Goal: Task Accomplishment & Management: Manage account settings

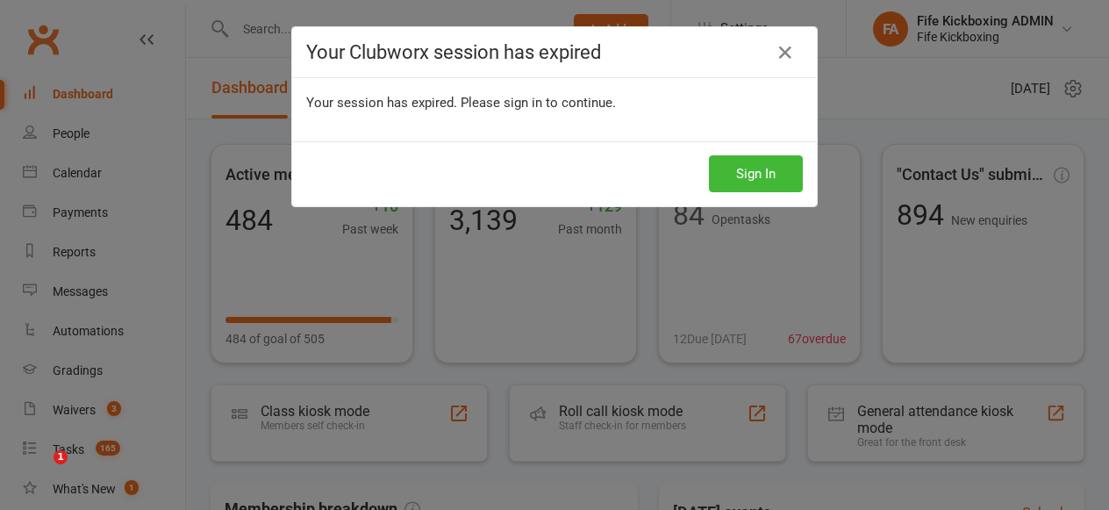
scroll to position [470, 0]
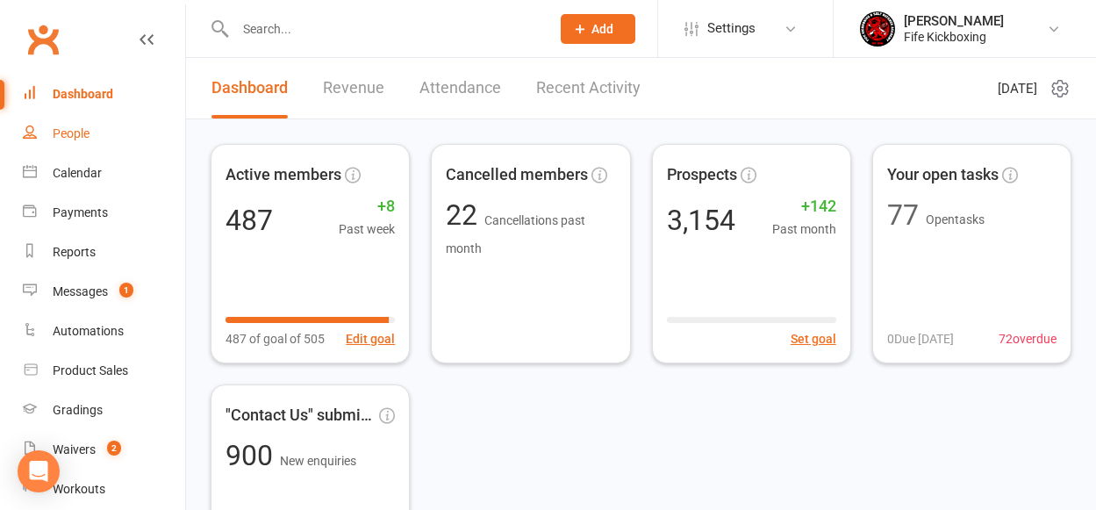
click at [65, 130] on div "People" at bounding box center [71, 133] width 37 height 14
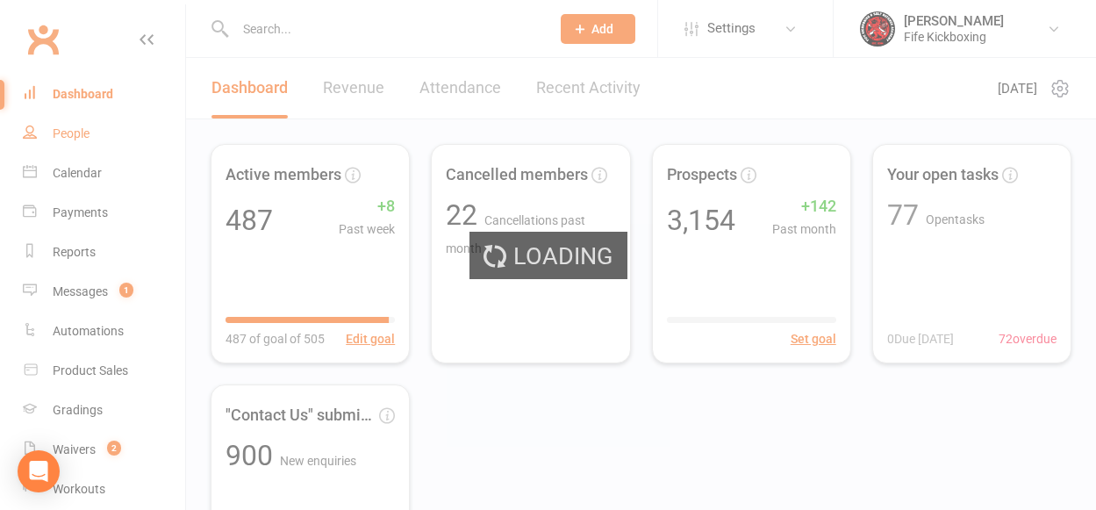
select select "100"
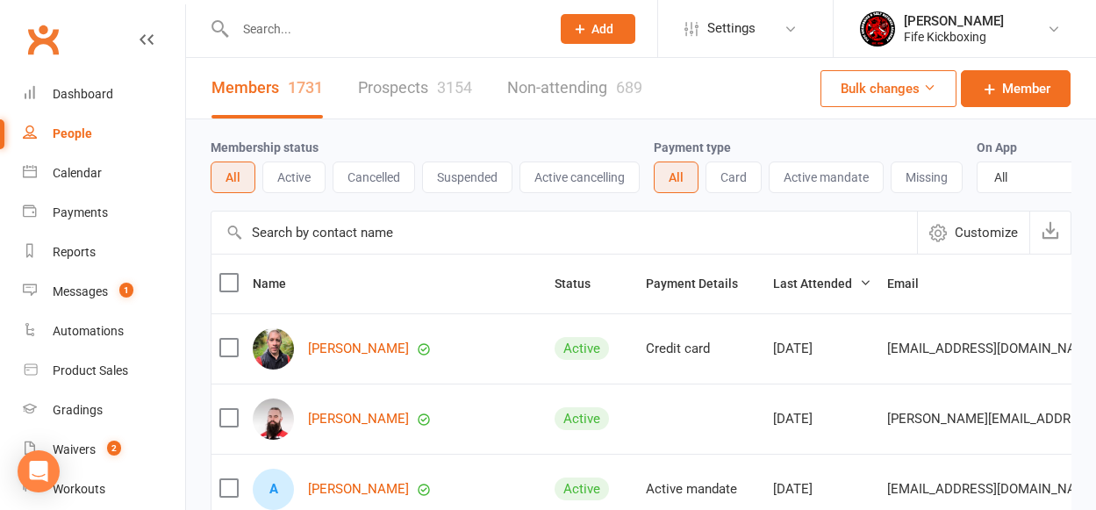
click at [289, 32] on input "text" at bounding box center [384, 29] width 308 height 25
paste input "[EMAIL_ADDRESS][DOMAIN_NAME]"
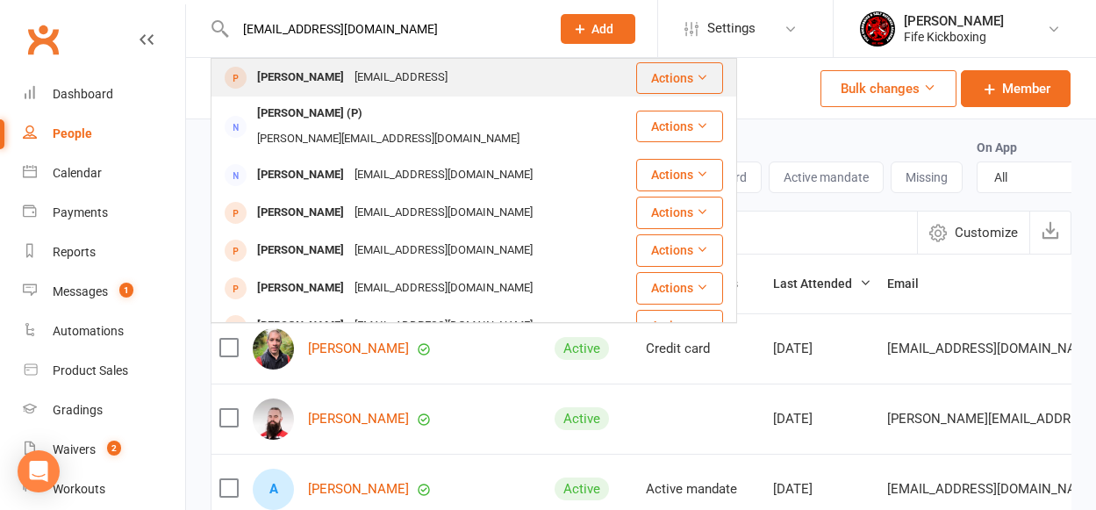
type input "lisaangela1975@gmail.com"
click at [308, 77] on div "Lisa Mackenzie" at bounding box center [300, 77] width 97 height 25
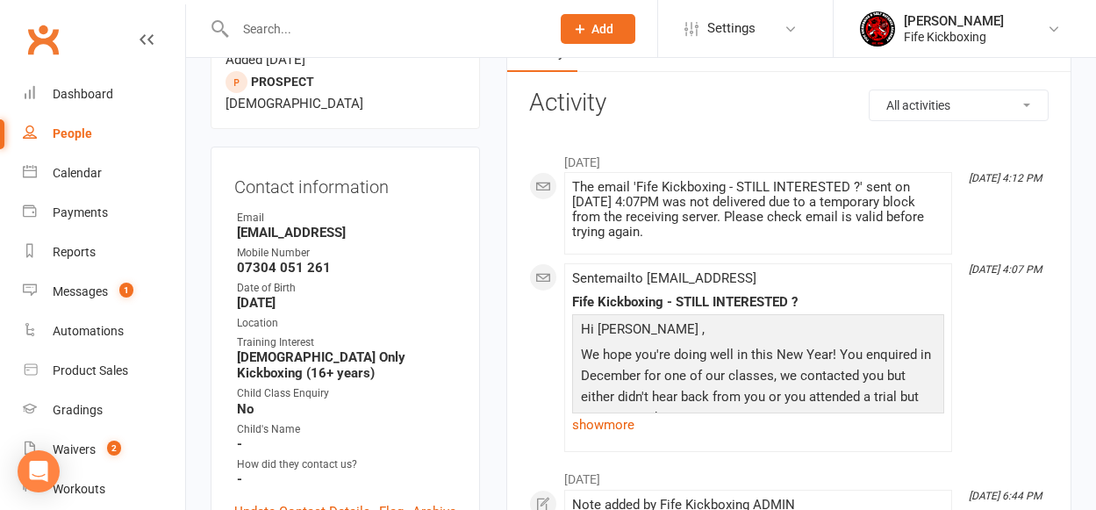
scroll to position [183, 0]
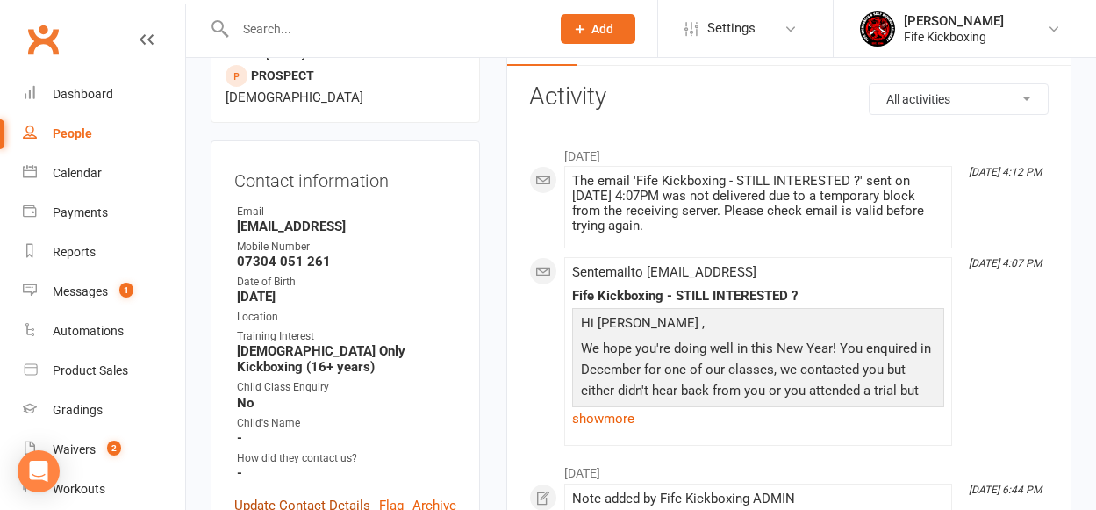
click at [274, 495] on link "Update Contact Details" at bounding box center [302, 505] width 136 height 21
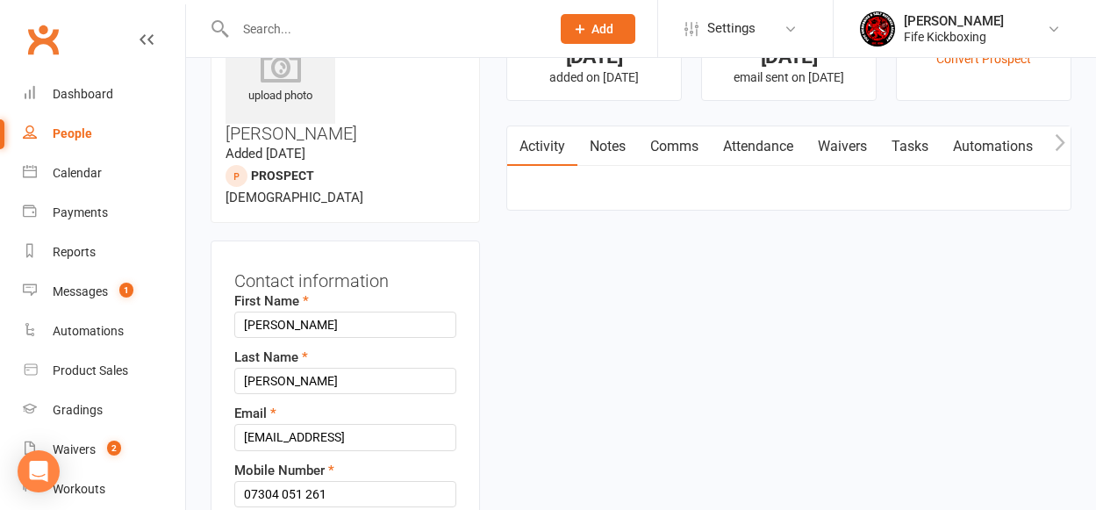
scroll to position [82, 0]
click at [425, 425] on input "Lisaangela1975@gmail.coml" at bounding box center [345, 438] width 222 height 26
type input "Lisaangela1975@gmail.com"
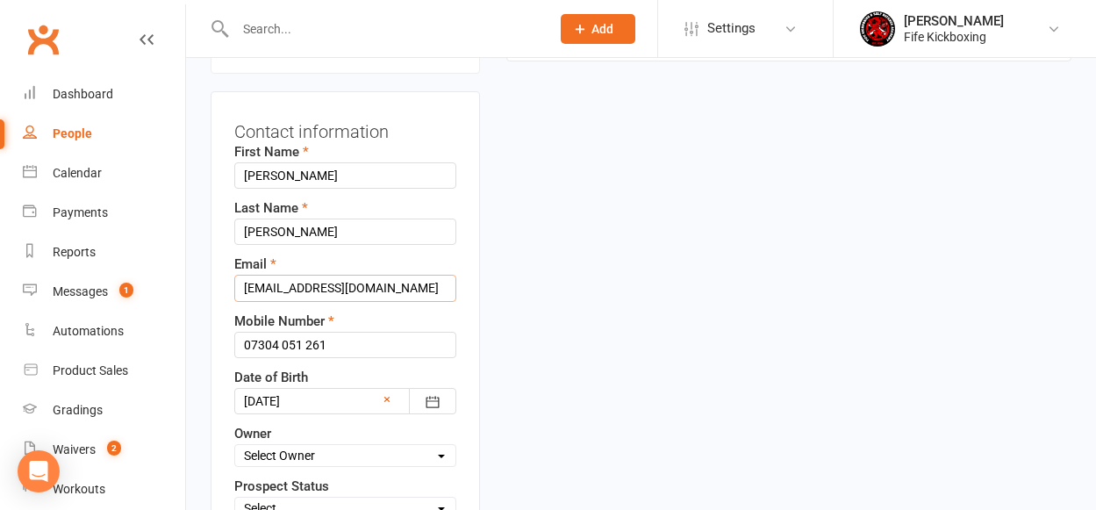
scroll to position [248, 0]
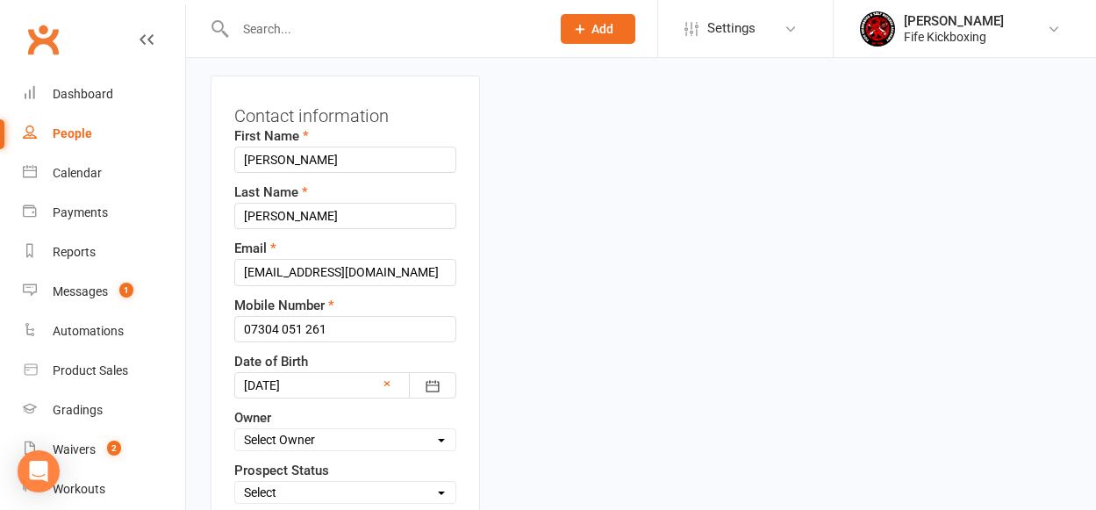
click at [339, 430] on select "Select Owner Craig Reid Vickie De Vries Jamie Irvine Caroline Held Tricia MacIn…" at bounding box center [345, 439] width 220 height 19
select select "7"
click at [235, 430] on select "Select Owner Craig Reid Vickie De Vries Jamie Irvine Caroline Held Tricia MacIn…" at bounding box center [345, 439] width 220 height 19
click at [324, 482] on select "Select Enquiry Trial booked 1 class attended 2 classes attended 3+ classes atte…" at bounding box center [345, 491] width 220 height 19
select select "Enquiry"
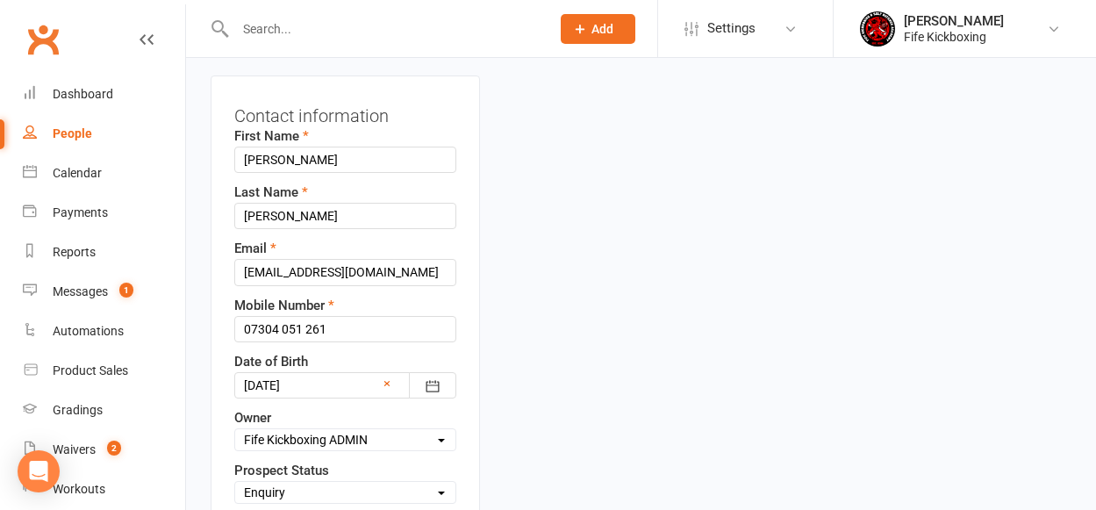
click at [235, 482] on select "Select Enquiry Trial booked 1 class attended 2 classes attended 3+ classes atte…" at bounding box center [345, 491] width 220 height 19
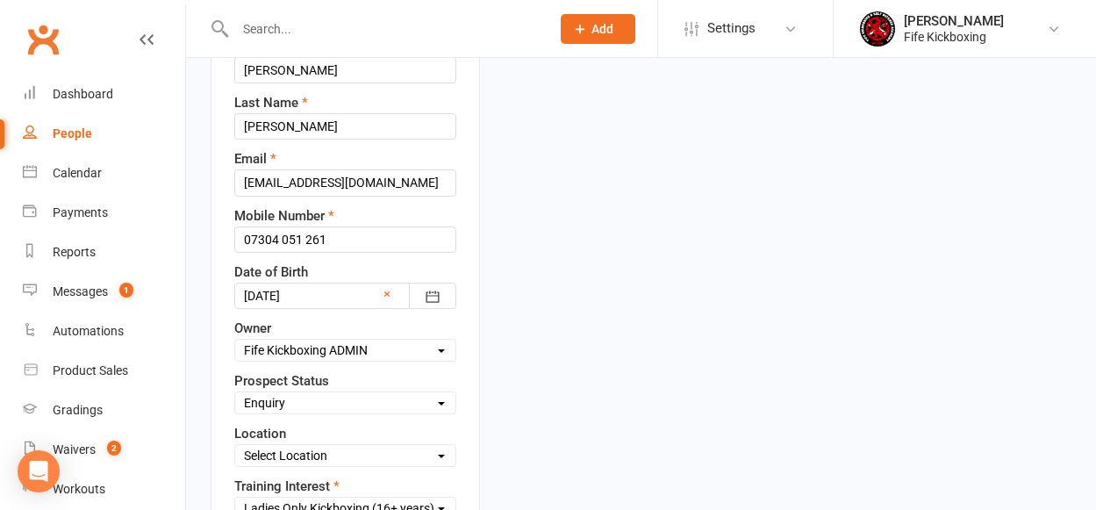
scroll to position [385, 0]
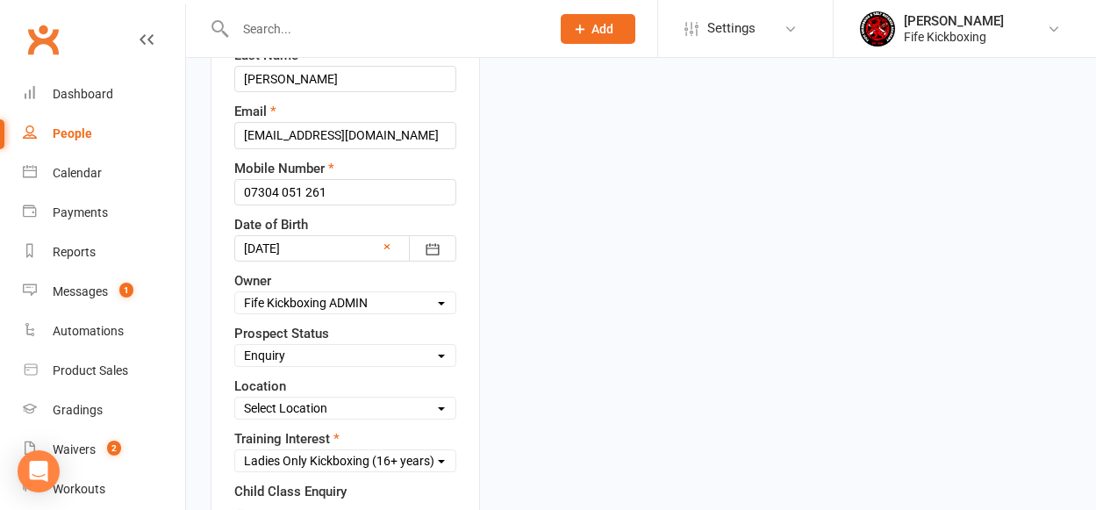
click at [296, 398] on select "Select Location Bellyeoman Castle Business Centre Dunfermline High School ROOM …" at bounding box center [345, 407] width 220 height 19
select select "1"
click at [235, 398] on select "Select Location Bellyeoman Castle Business Centre Dunfermline High School ROOM …" at bounding box center [345, 407] width 220 height 19
click at [315, 451] on select "Select Wee Warriors (3 - 4½) Lil Dragons (4.5-6 years) Junior Warriors (7-8yo) …" at bounding box center [345, 460] width 220 height 19
click at [235, 451] on select "Select Wee Warriors (3 - 4½) Lil Dragons (4.5-6 years) Junior Warriors (7-8yo) …" at bounding box center [345, 460] width 220 height 19
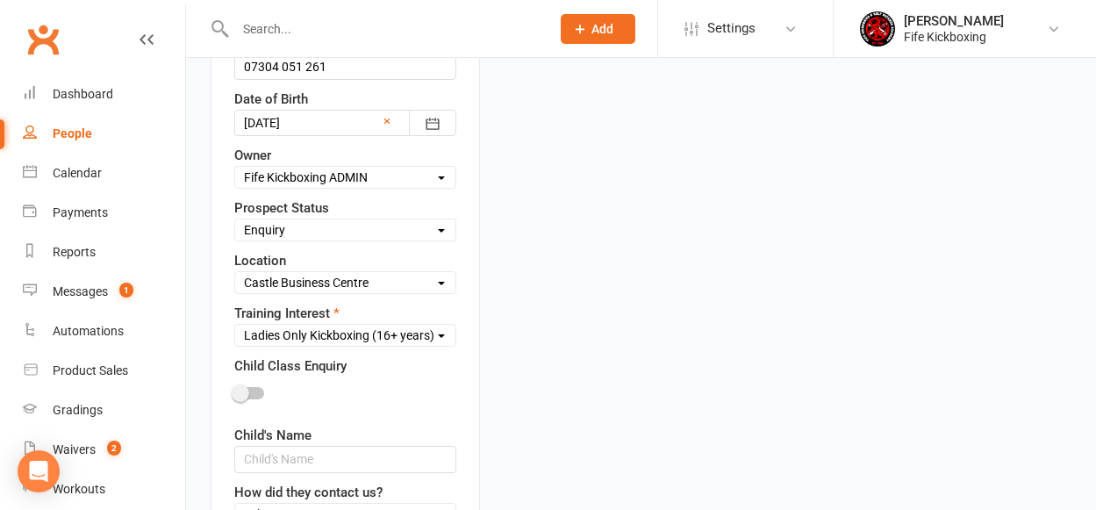
scroll to position [531, 0]
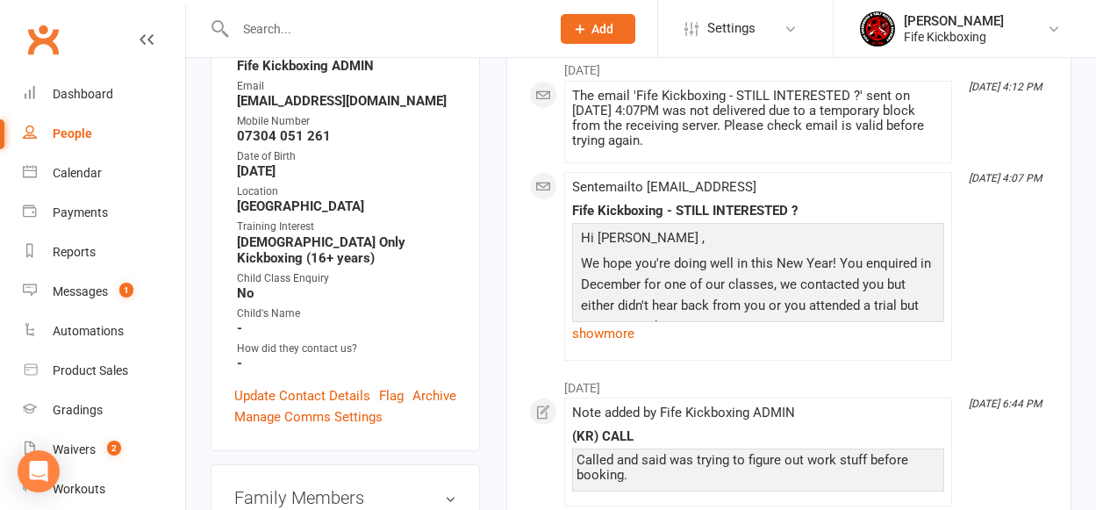
scroll to position [80, 0]
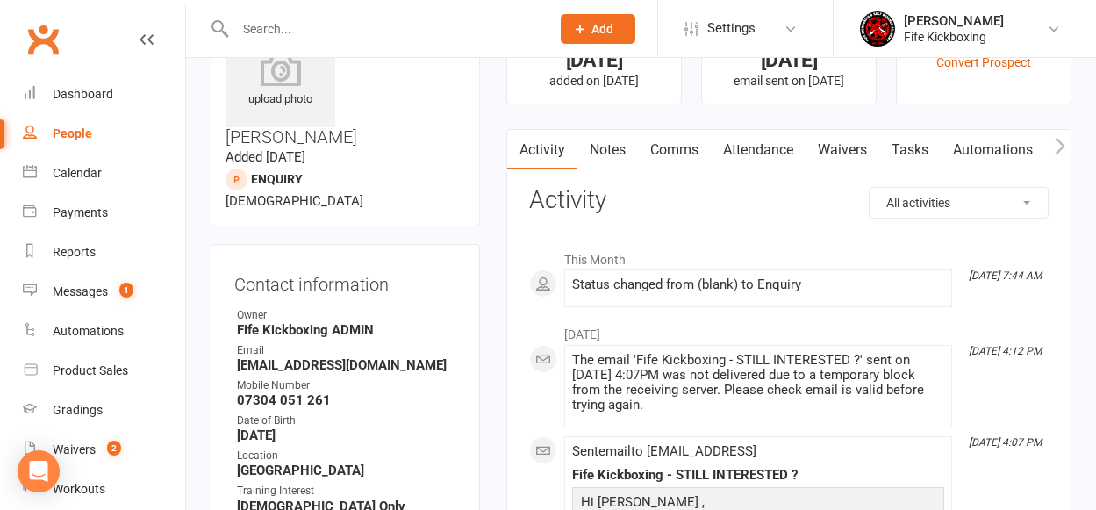
click at [973, 146] on link "Automations" at bounding box center [992, 150] width 104 height 40
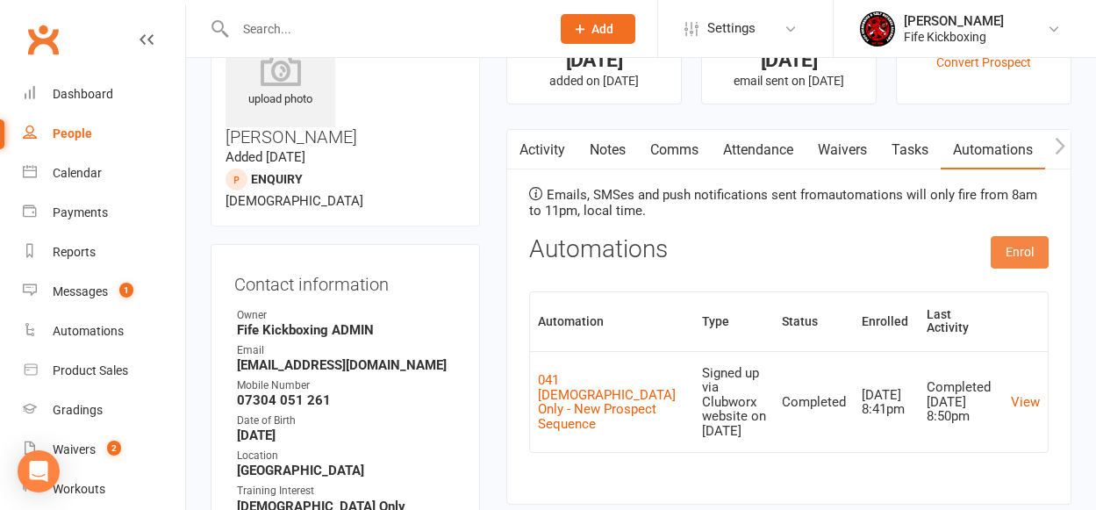
click at [1015, 252] on button "Enrol" at bounding box center [1019, 252] width 58 height 32
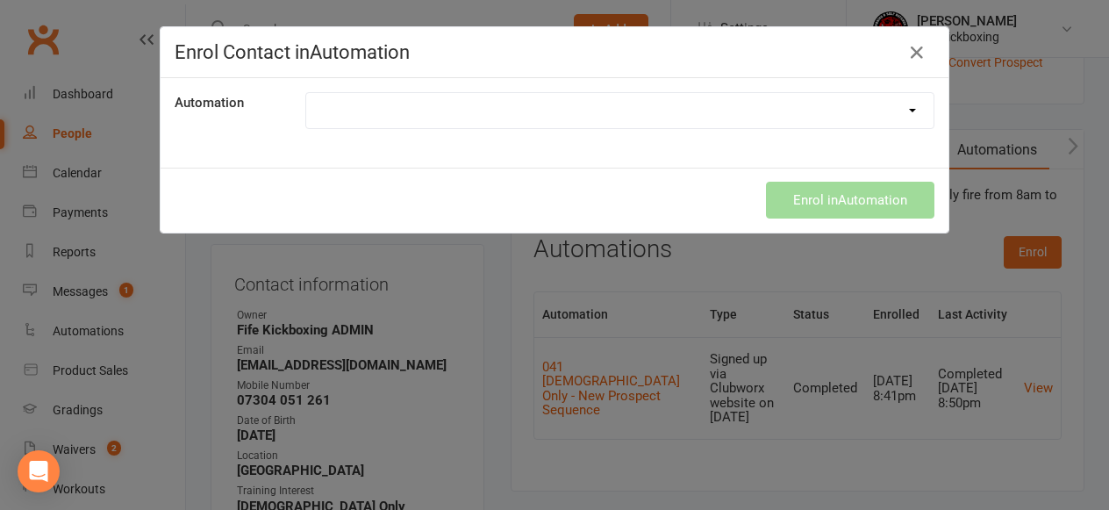
click at [464, 109] on select "005 Wee Warrior - New Prospect 006 Lil Dragons - New Prospect Sequence 011 Juni…" at bounding box center [619, 110] width 627 height 35
select select "8409"
click at [306, 93] on select "005 Wee Warrior - New Prospect 006 Lil Dragons - New Prospect Sequence 011 Juni…" at bounding box center [619, 110] width 627 height 35
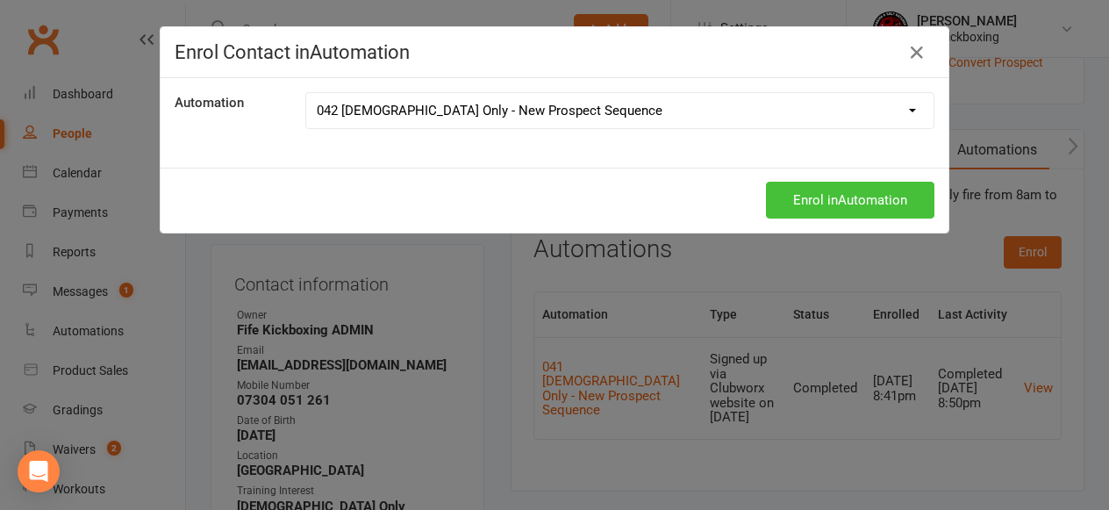
click at [850, 198] on button "Enrol in Automation" at bounding box center [850, 200] width 168 height 37
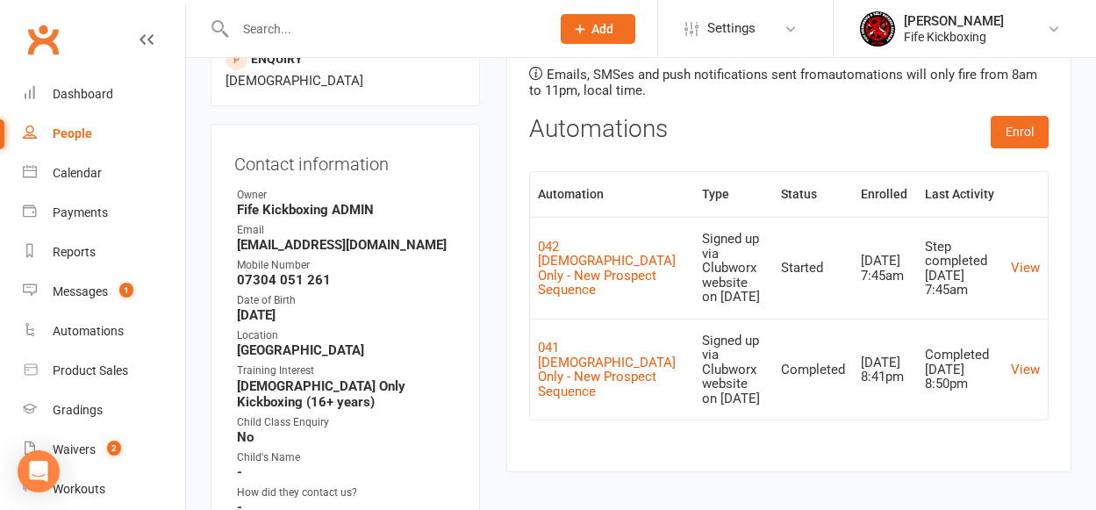
scroll to position [232, 0]
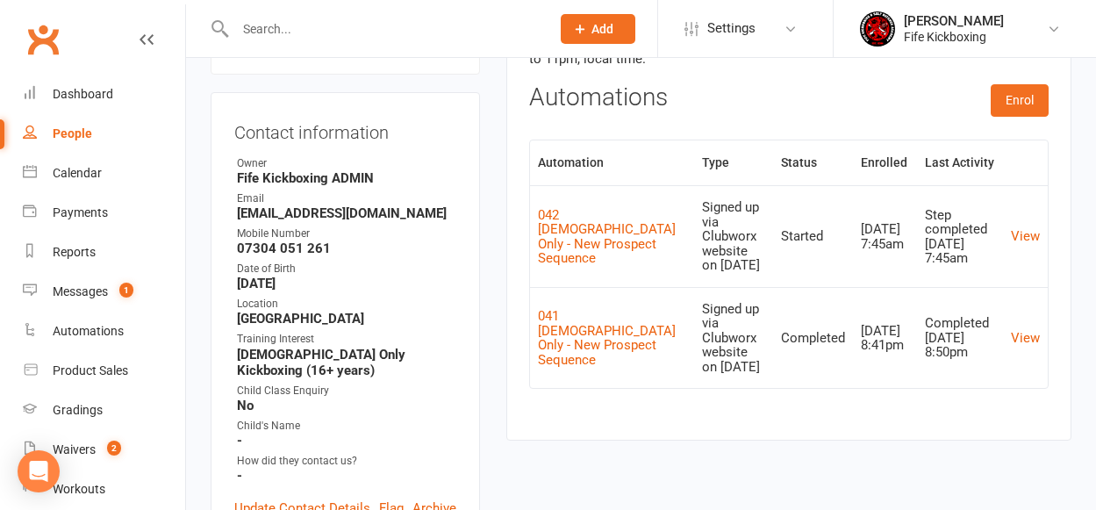
click at [291, 28] on input "text" at bounding box center [384, 29] width 308 height 25
paste input "annmarie_robertson79@yahoo.co.uk"
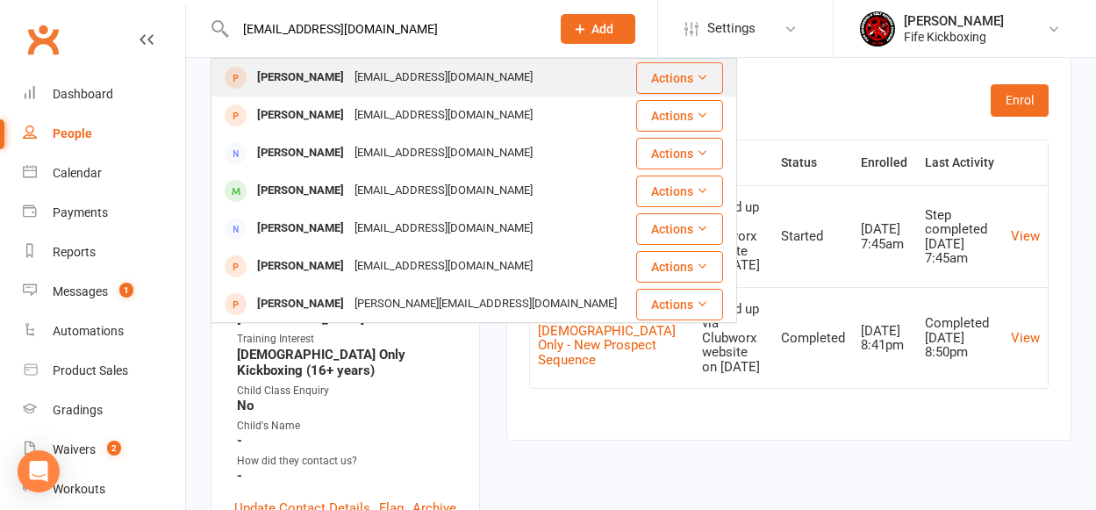
type input "annmarie_robertson79@yahoo.co.uk"
click at [394, 76] on div "annmarie_robertson79@yahoo.co.uk" at bounding box center [443, 77] width 189 height 25
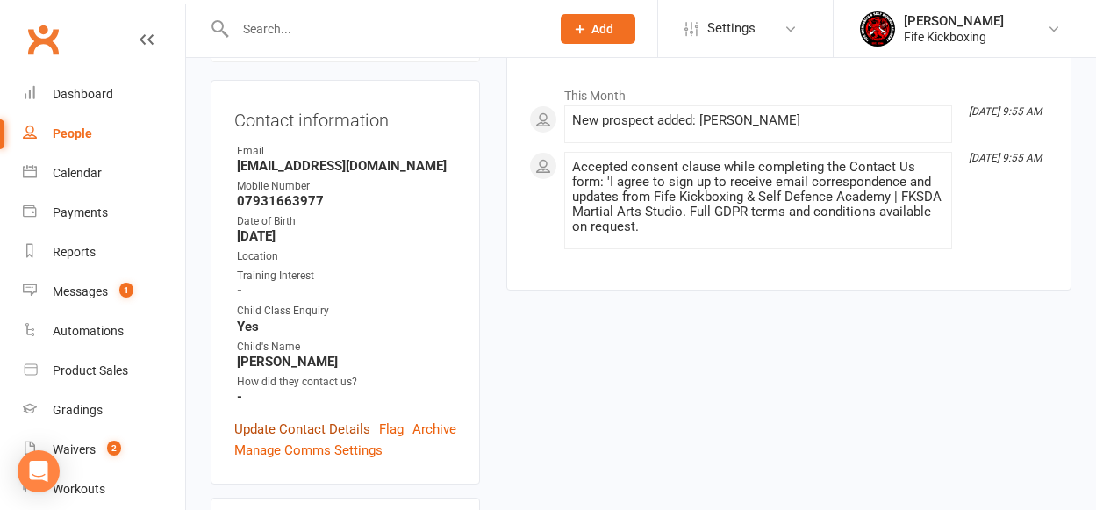
scroll to position [319, 0]
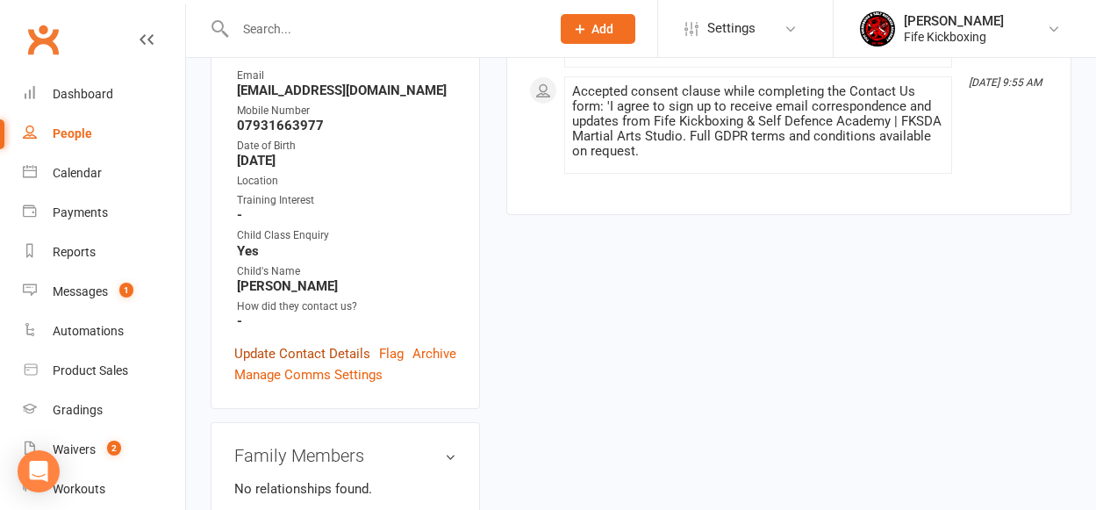
click at [267, 343] on link "Update Contact Details" at bounding box center [302, 353] width 136 height 21
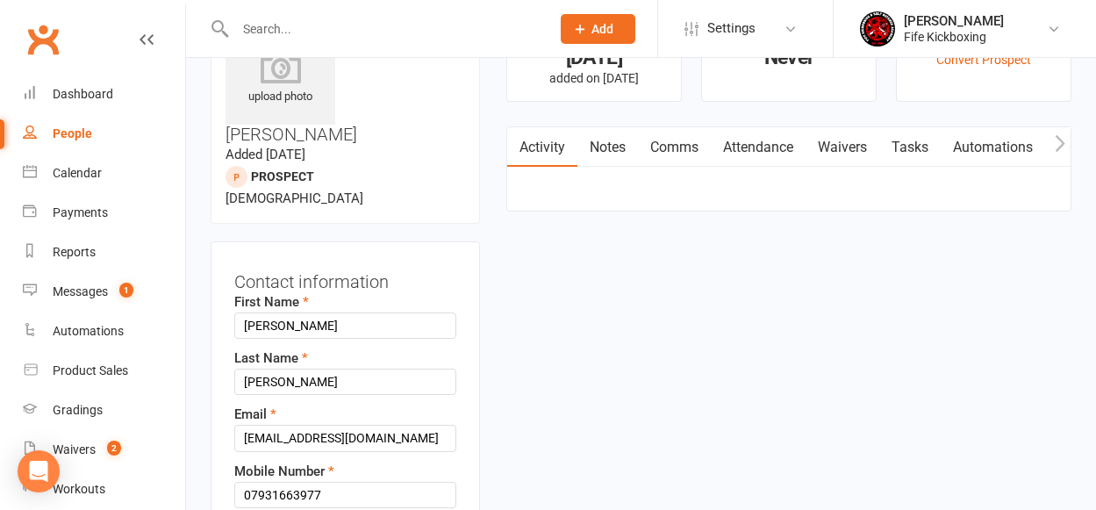
scroll to position [260, 0]
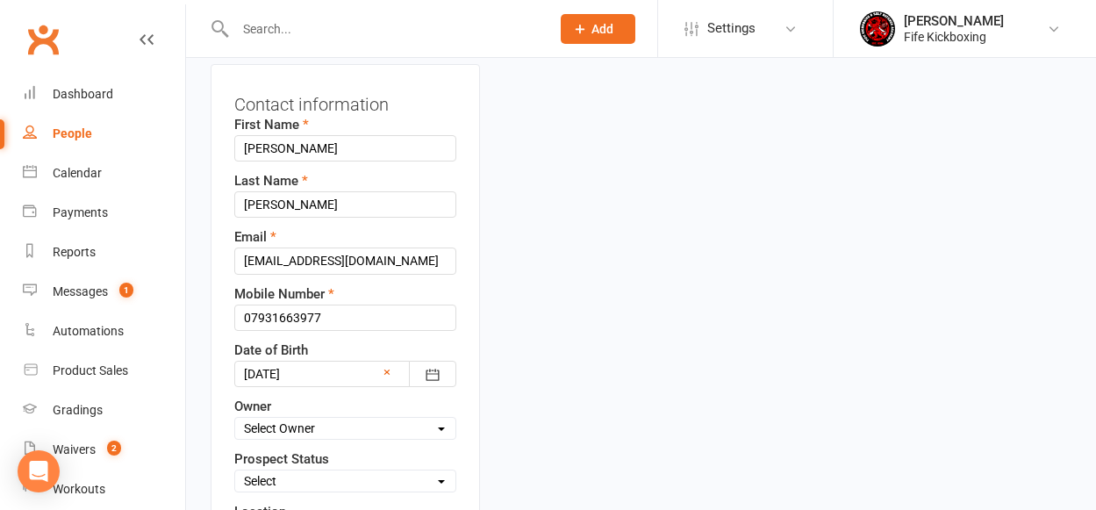
click at [316, 418] on select "Select Owner Craig Reid Vickie De Vries Jamie Irvine Caroline Held Tricia MacIn…" at bounding box center [345, 427] width 220 height 19
select select "7"
click at [235, 418] on select "Select Owner Craig Reid Vickie De Vries Jamie Irvine Caroline Held Tricia MacIn…" at bounding box center [345, 427] width 220 height 19
click at [301, 471] on select "Select Enquiry Trial booked 1 class attended 2 classes attended 3+ classes atte…" at bounding box center [345, 480] width 220 height 19
select select "Enquiry"
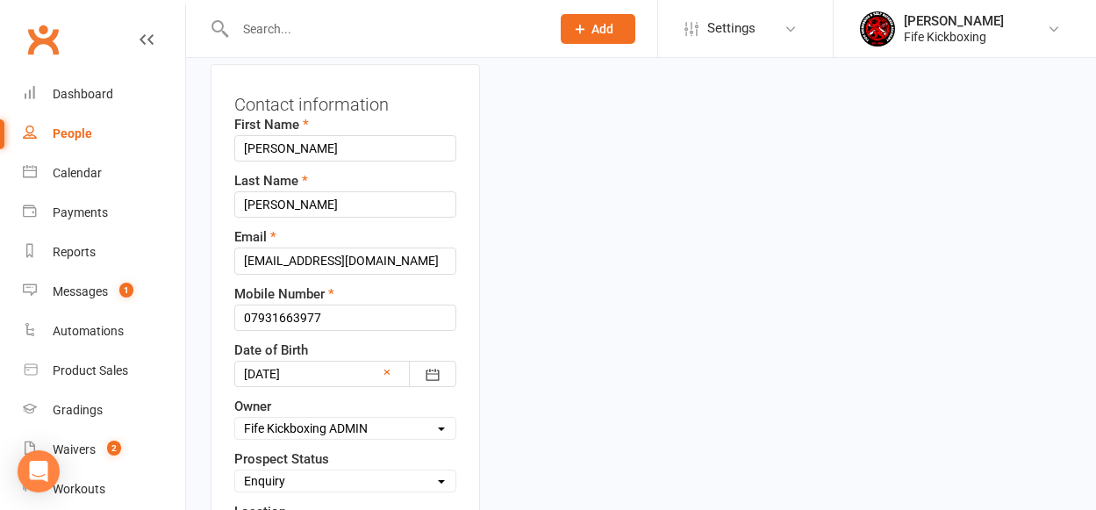
click at [235, 471] on select "Select Enquiry Trial booked 1 class attended 2 classes attended 3+ classes atte…" at bounding box center [345, 480] width 220 height 19
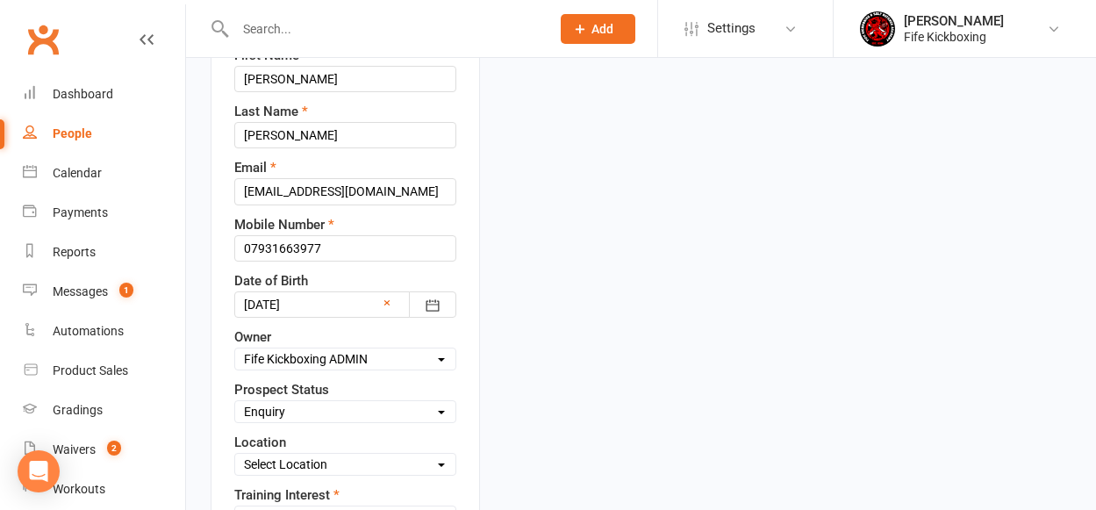
scroll to position [331, 0]
click at [317, 453] on select "Select Location Bellyeoman Castle Business Centre Dunfermline High School ROOM …" at bounding box center [345, 462] width 220 height 19
select select "1"
click at [235, 453] on select "Select Location Bellyeoman Castle Business Centre Dunfermline High School ROOM …" at bounding box center [345, 462] width 220 height 19
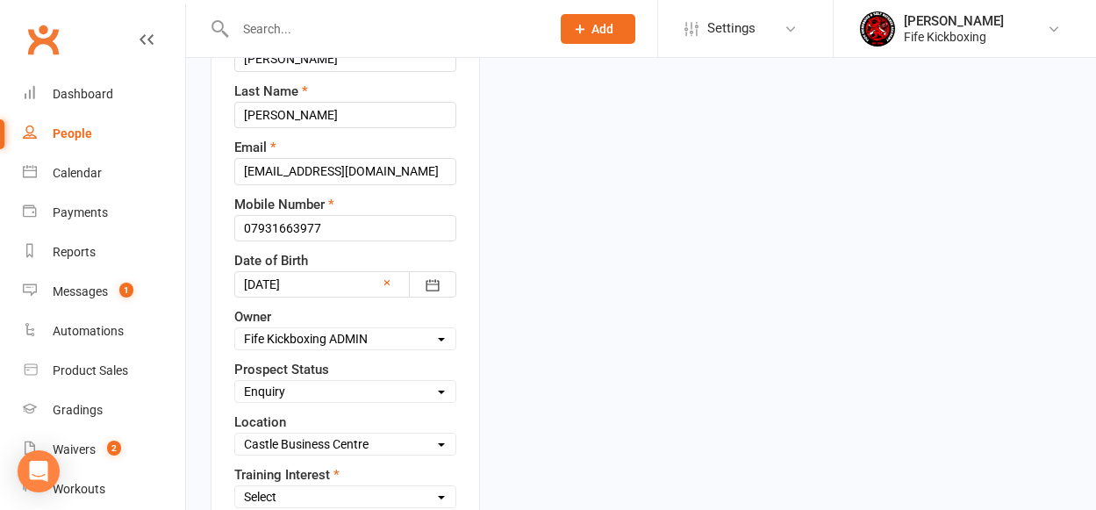
scroll to position [372, 0]
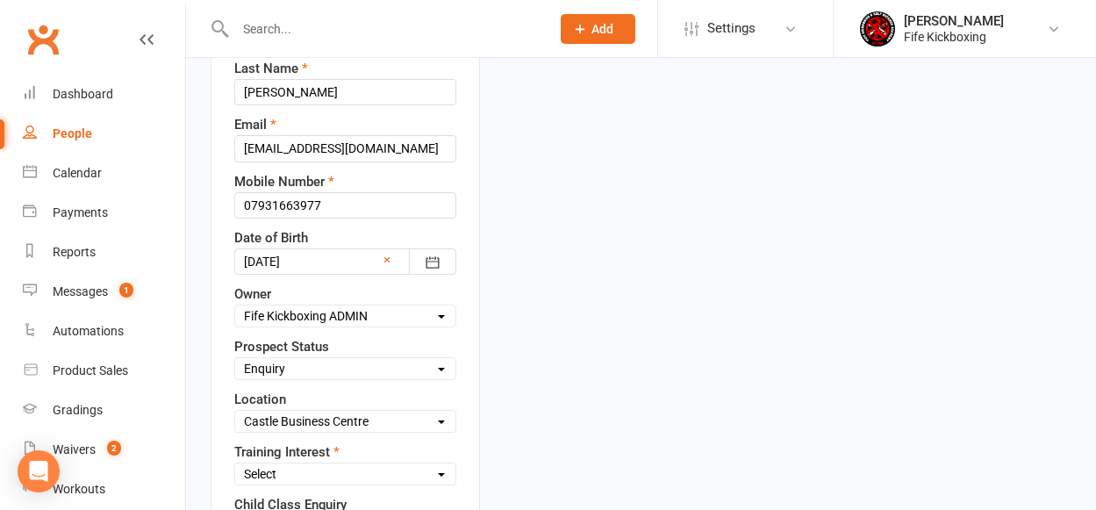
click at [318, 464] on select "Select Wee Warriors (3 - 4½) Lil Dragons (4.5-6 years) Junior Warriors (7-8yo) …" at bounding box center [345, 473] width 220 height 19
select select "Ladies Only Kickboxing (16+ years)"
click at [235, 464] on select "Select Wee Warriors (3 - 4½) Lil Dragons (4.5-6 years) Junior Warriors (7-8yo) …" at bounding box center [345, 473] width 220 height 19
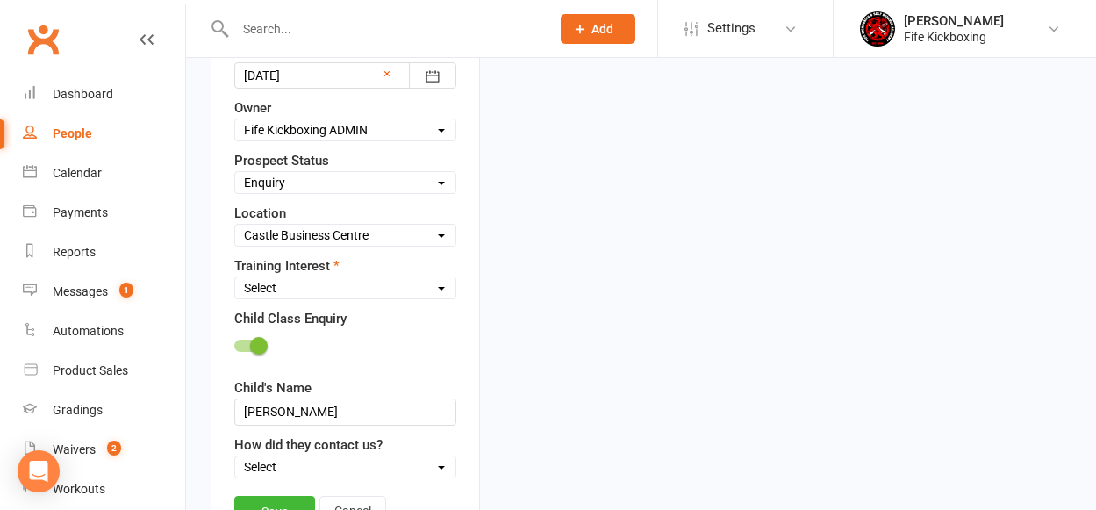
scroll to position [567, 0]
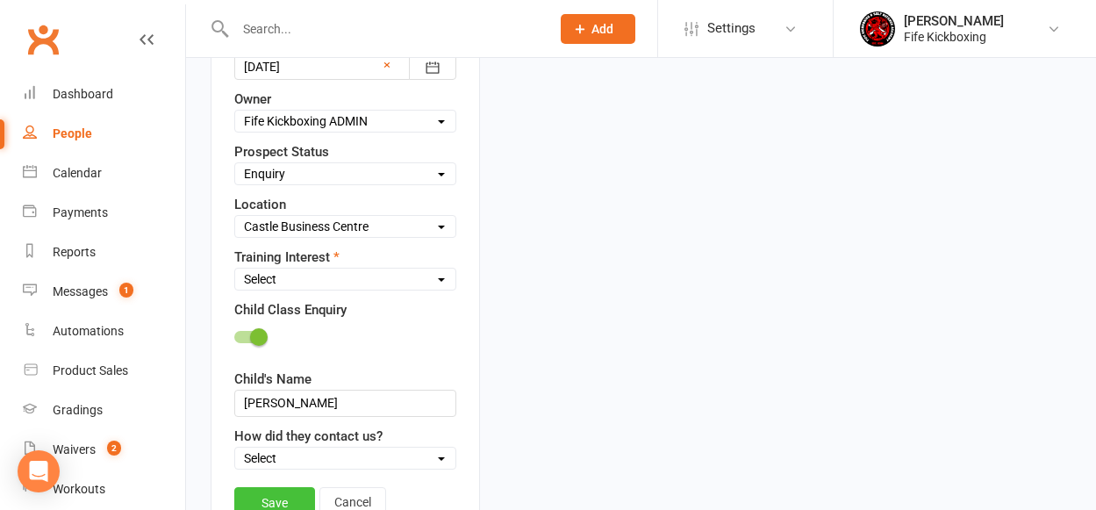
click at [294, 487] on link "Save" at bounding box center [274, 503] width 81 height 32
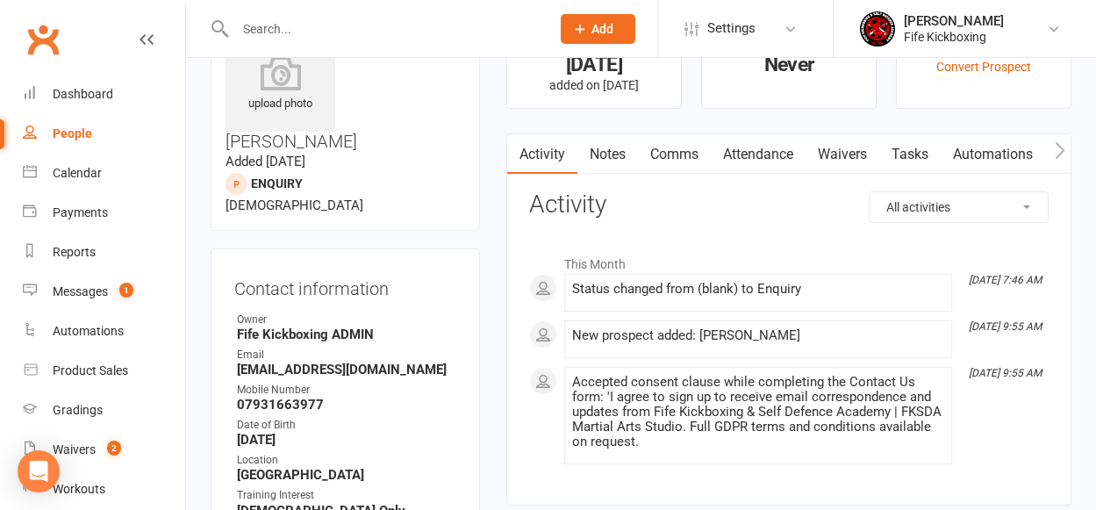
scroll to position [0, 0]
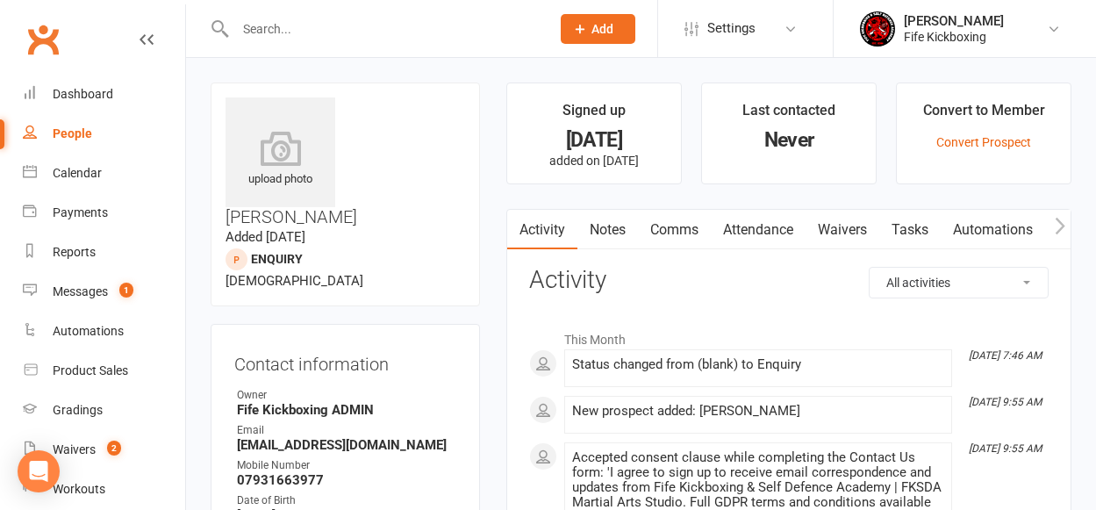
click at [972, 226] on link "Automations" at bounding box center [992, 230] width 104 height 40
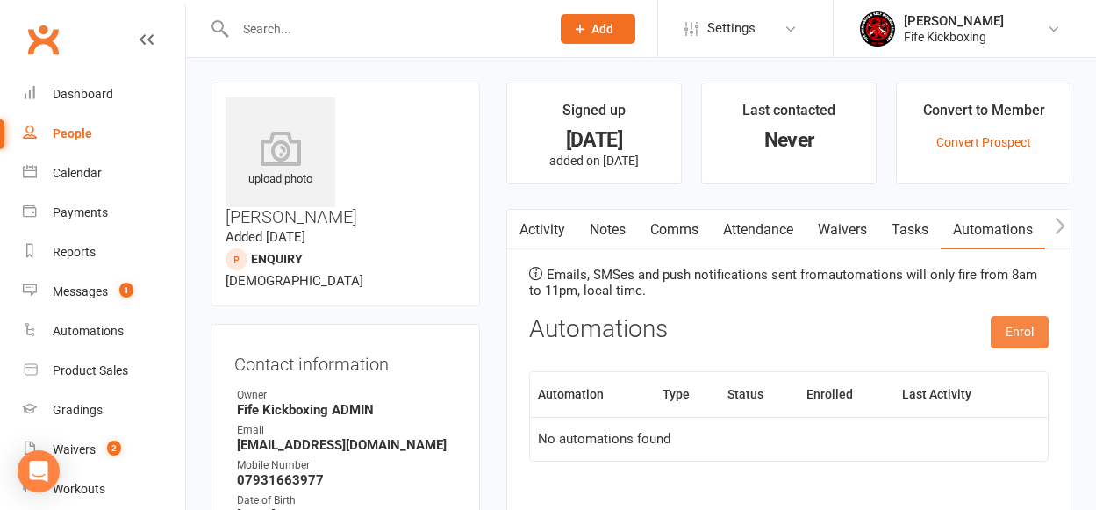
click at [1016, 325] on button "Enrol" at bounding box center [1019, 332] width 58 height 32
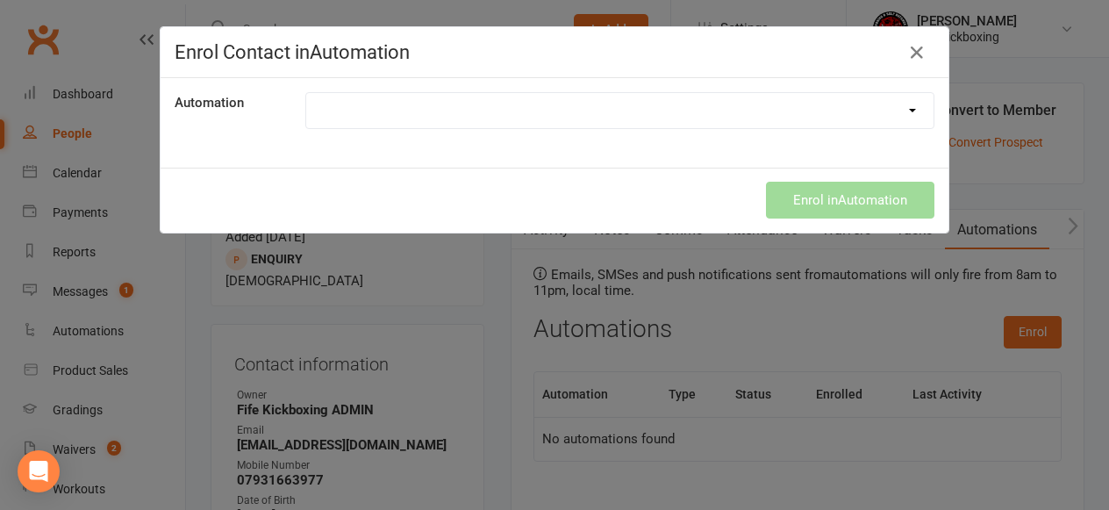
click at [439, 113] on select "005 Wee Warrior - New Prospect 006 Lil Dragons - New Prospect Sequence 011 Juni…" at bounding box center [619, 110] width 627 height 35
select select "8409"
click at [306, 93] on select "005 Wee Warrior - New Prospect 006 Lil Dragons - New Prospect Sequence 011 Juni…" at bounding box center [619, 110] width 627 height 35
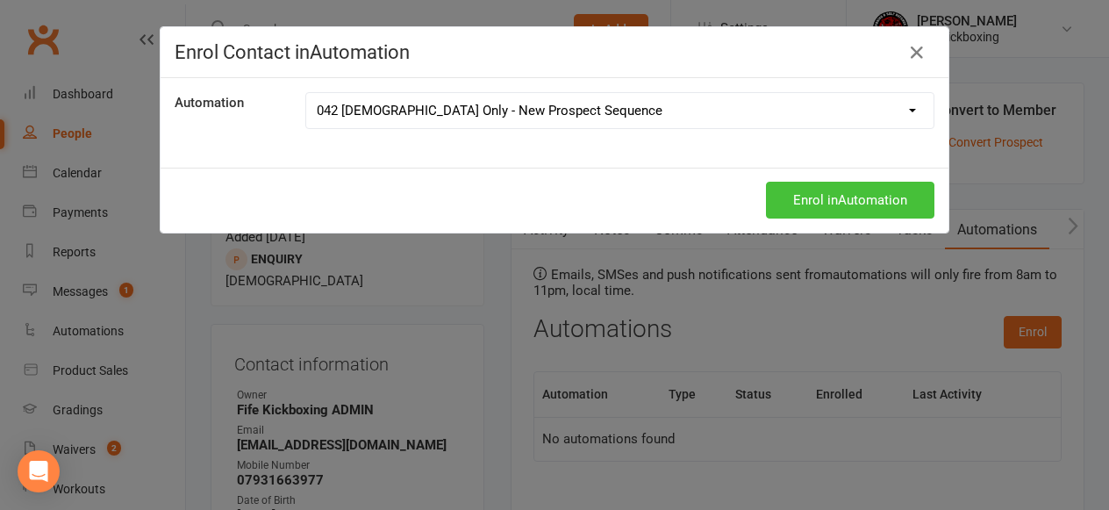
click at [803, 204] on button "Enrol in Automation" at bounding box center [850, 200] width 168 height 37
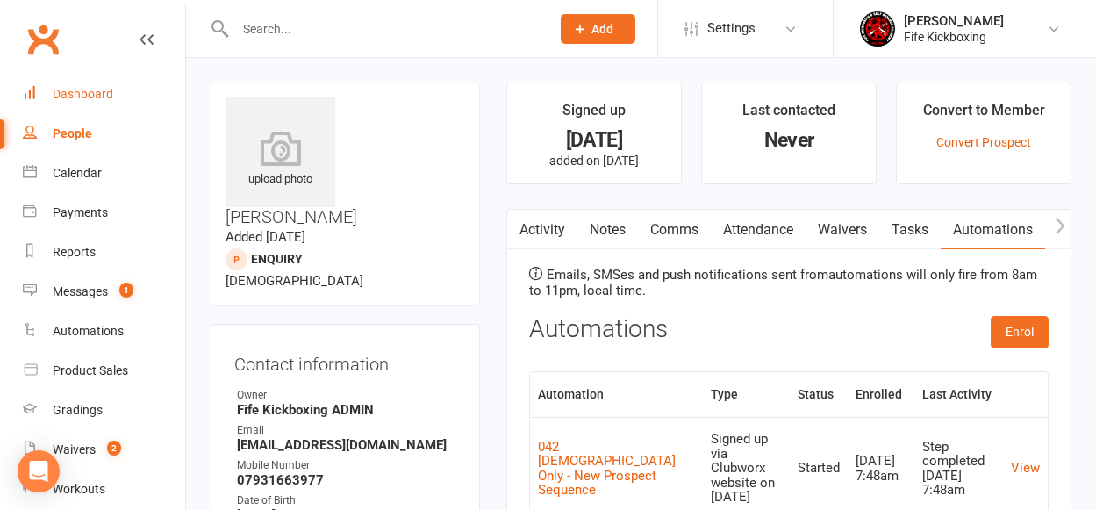
click at [66, 85] on link "Dashboard" at bounding box center [104, 94] width 162 height 39
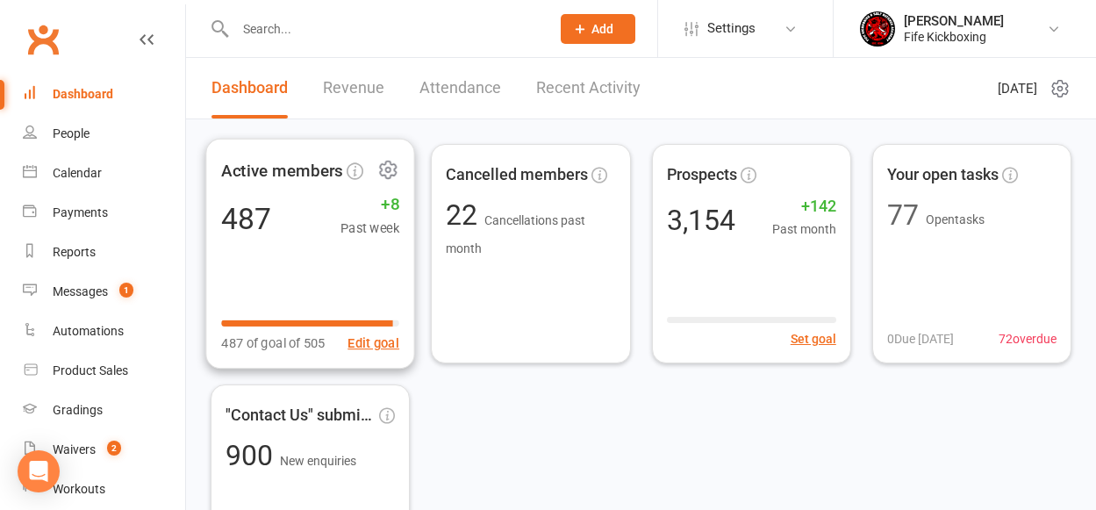
click at [325, 259] on div "Active members 487 +8 Past week 487 of goal of 505 Edit goal" at bounding box center [310, 254] width 210 height 231
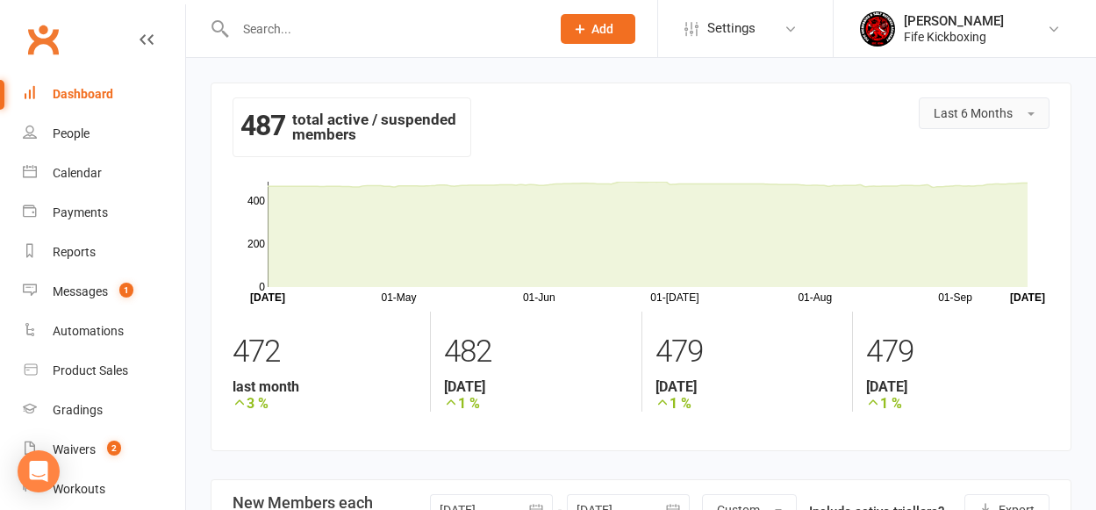
click at [1008, 116] on span "Last 6 Months" at bounding box center [972, 113] width 79 height 14
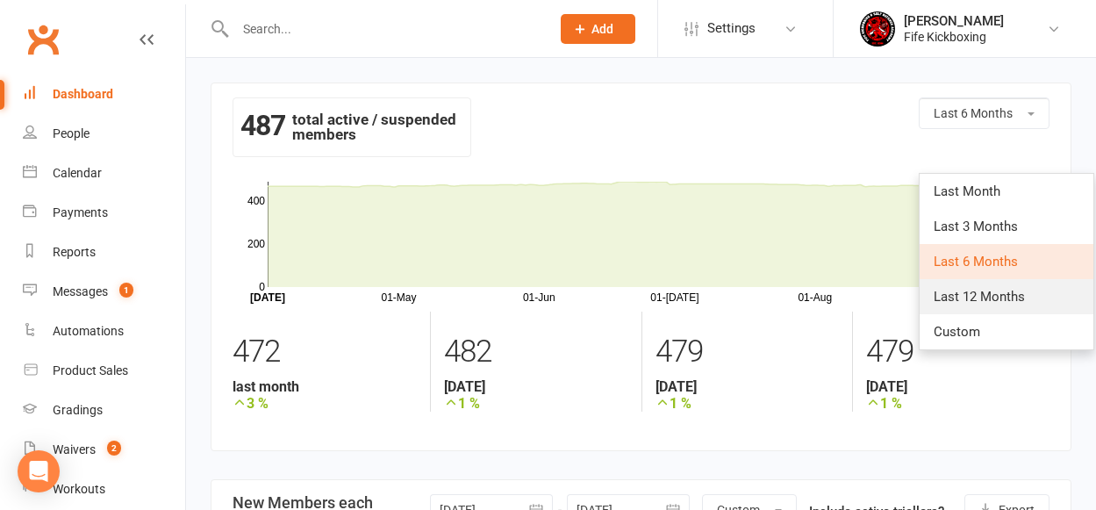
click at [980, 296] on span "Last 12 Months" at bounding box center [978, 297] width 91 height 16
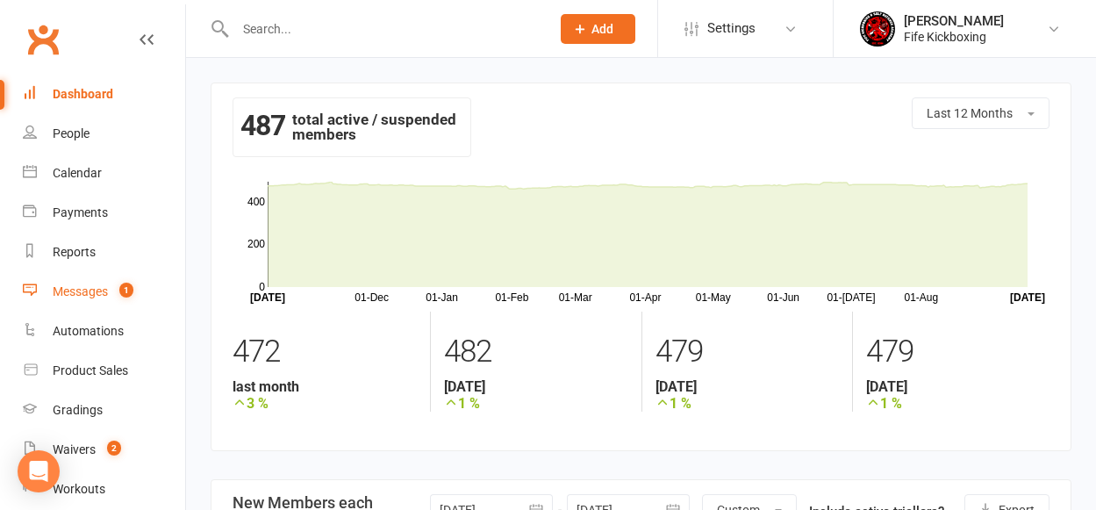
click at [89, 291] on div "Messages" at bounding box center [80, 291] width 55 height 14
